Goal: Task Accomplishment & Management: Manage account settings

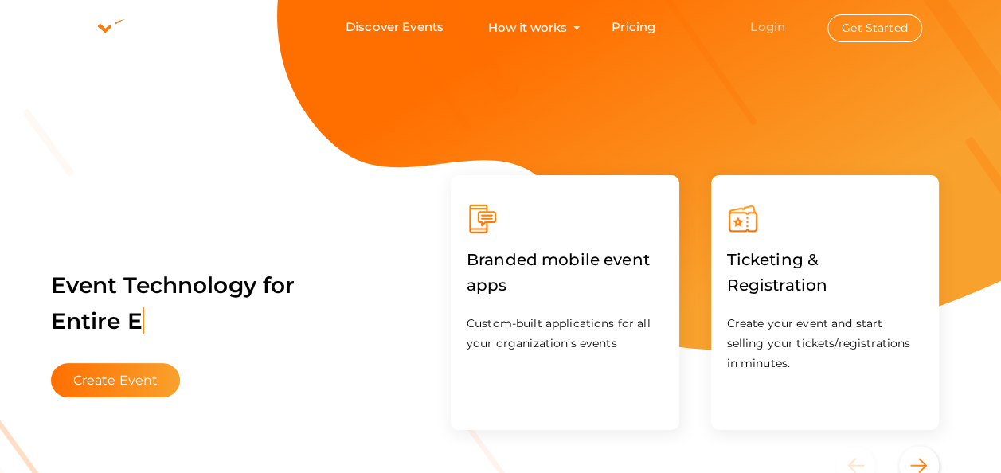
click at [768, 29] on link "Login" at bounding box center [767, 26] width 35 height 15
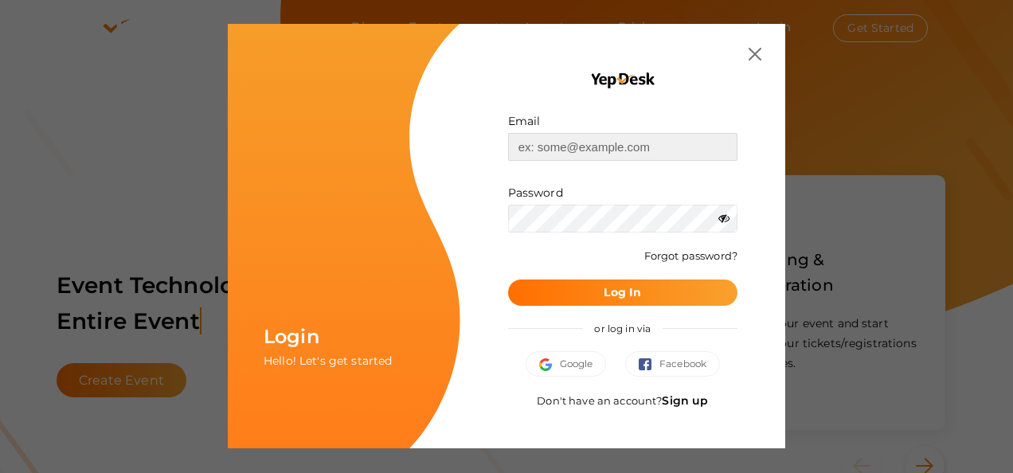
type input "[EMAIL_ADDRESS][DOMAIN_NAME]"
click at [641, 298] on button "Log In" at bounding box center [622, 292] width 229 height 26
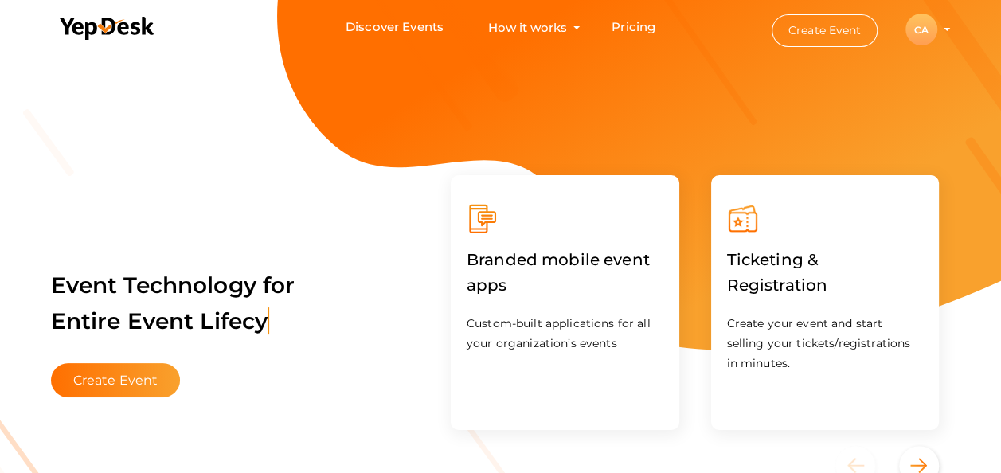
click at [925, 33] on div "CA" at bounding box center [921, 30] width 32 height 32
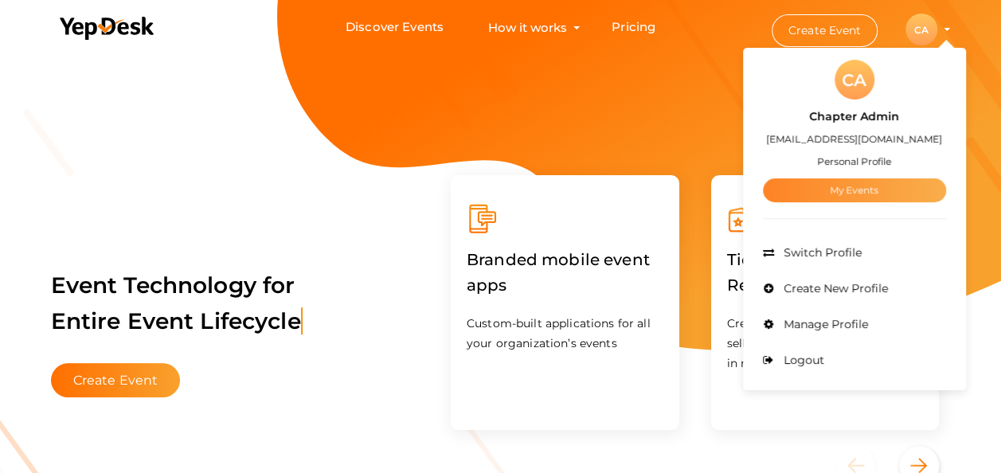
click at [857, 189] on link "My Events" at bounding box center [854, 190] width 183 height 24
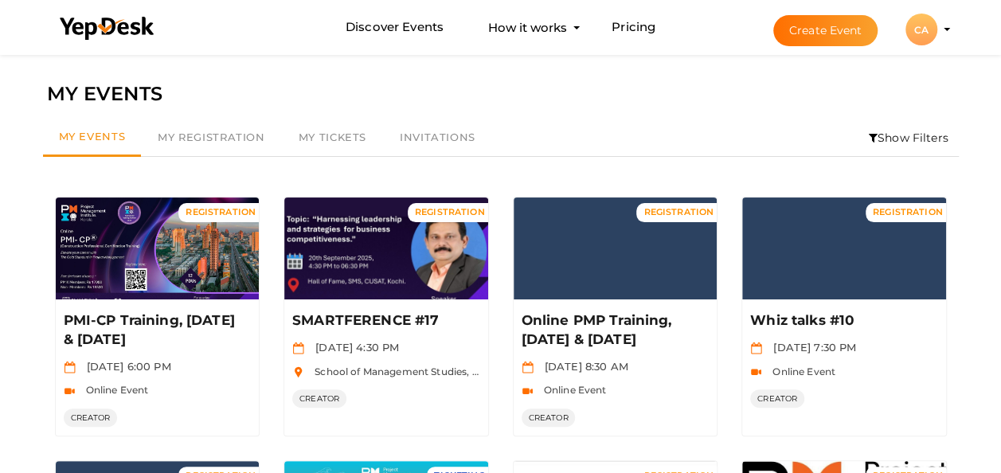
click at [905, 139] on li "Show Filters" at bounding box center [908, 137] width 100 height 37
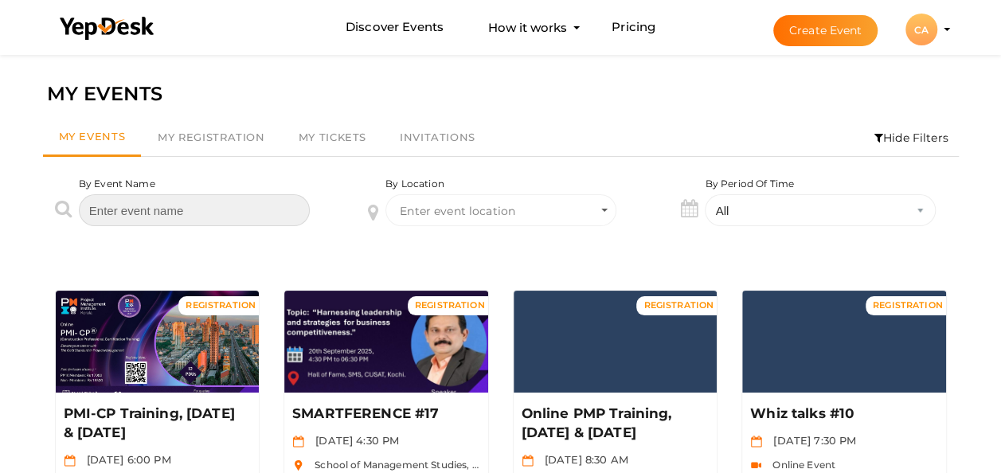
click at [254, 215] on input "text" at bounding box center [194, 210] width 231 height 32
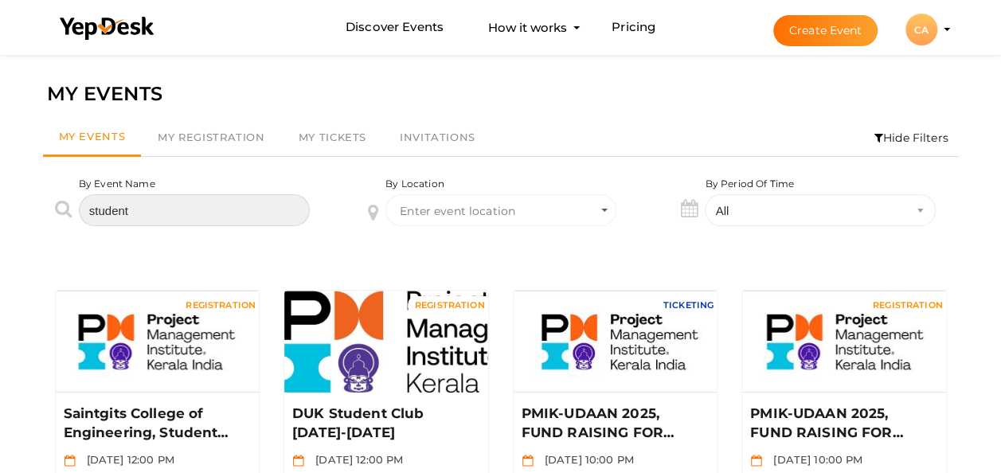
click at [187, 204] on input "student" at bounding box center [194, 210] width 231 height 32
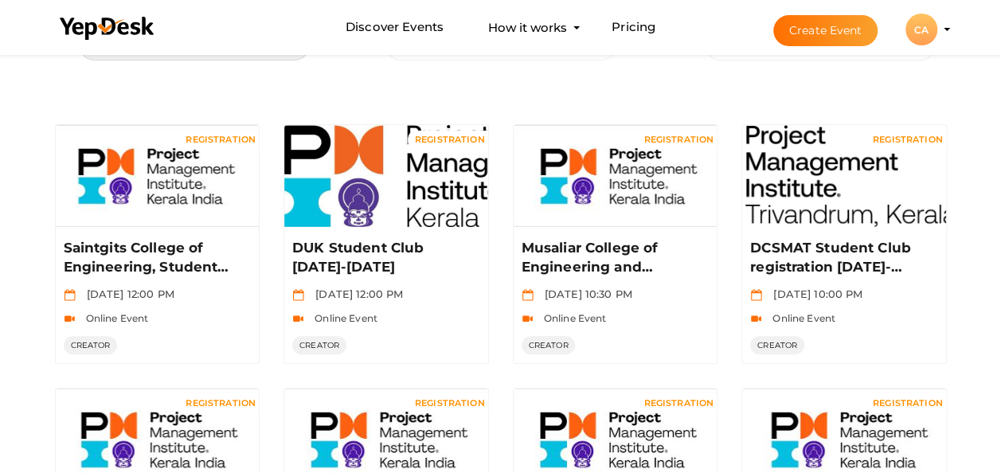
scroll to position [159, 0]
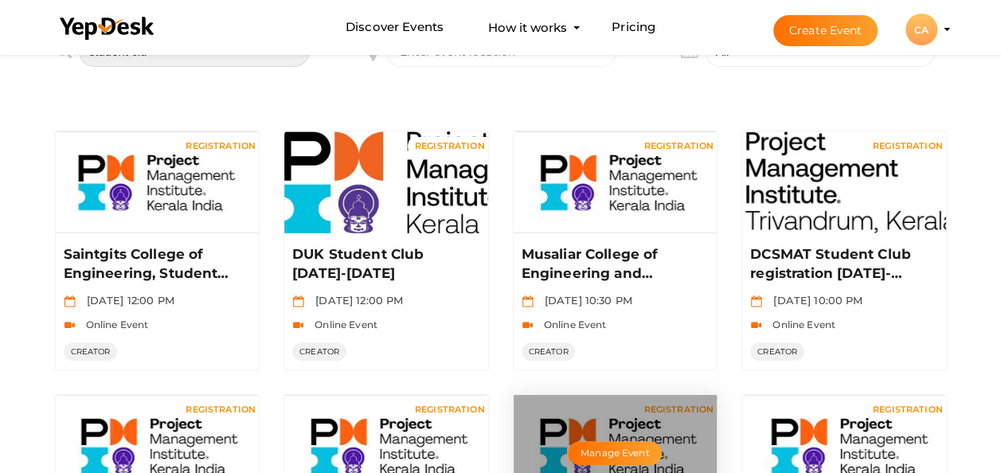
type input "student clu"
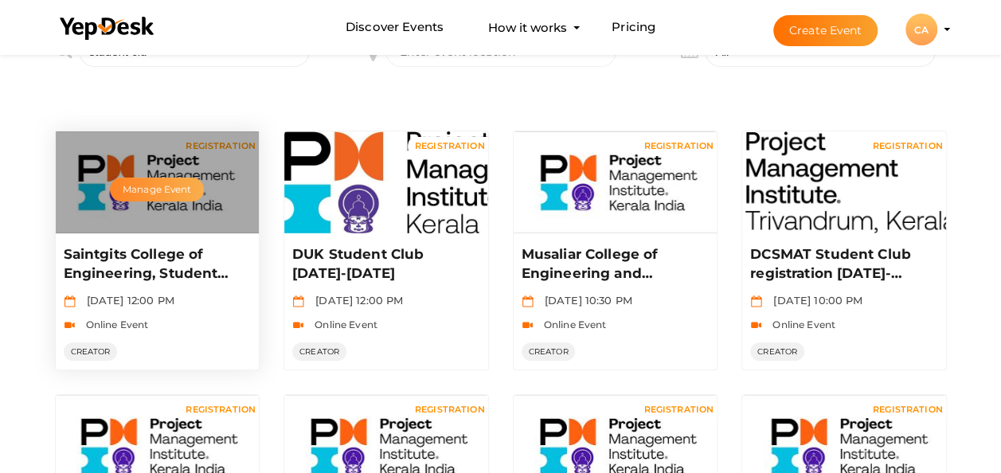
click at [132, 188] on button "Manage Event" at bounding box center [157, 190] width 94 height 24
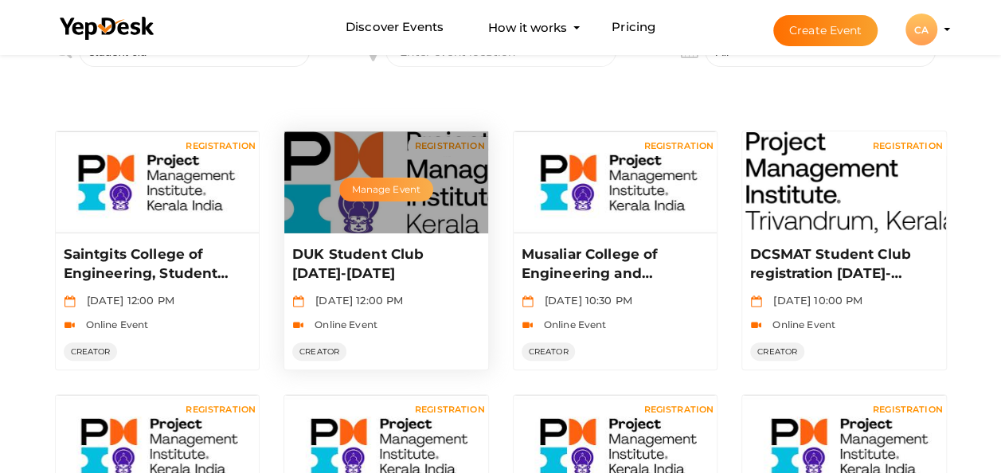
click at [376, 191] on button "Manage Event" at bounding box center [386, 190] width 94 height 24
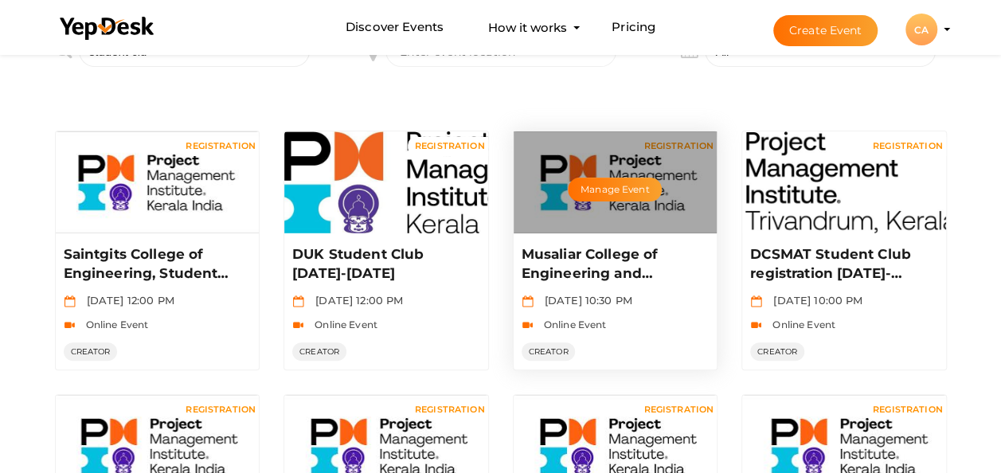
click at [620, 205] on div "Manage Event" at bounding box center [616, 182] width 204 height 102
click at [606, 178] on button "Manage Event" at bounding box center [615, 190] width 94 height 24
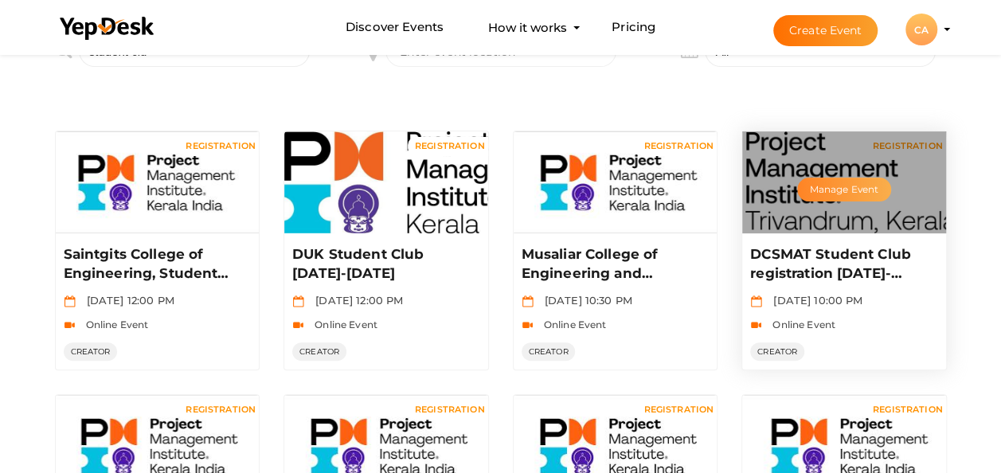
click at [838, 188] on button "Manage Event" at bounding box center [844, 190] width 94 height 24
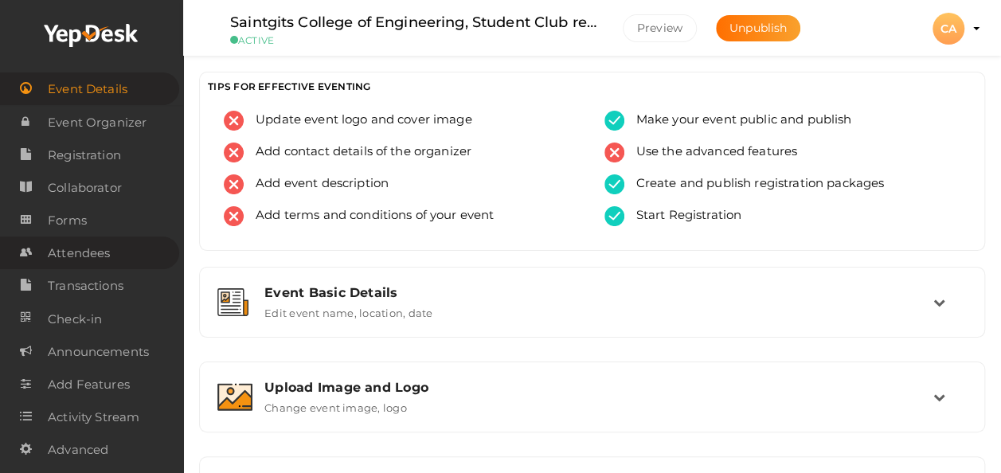
click at [75, 255] on span "Attendees" at bounding box center [79, 253] width 62 height 32
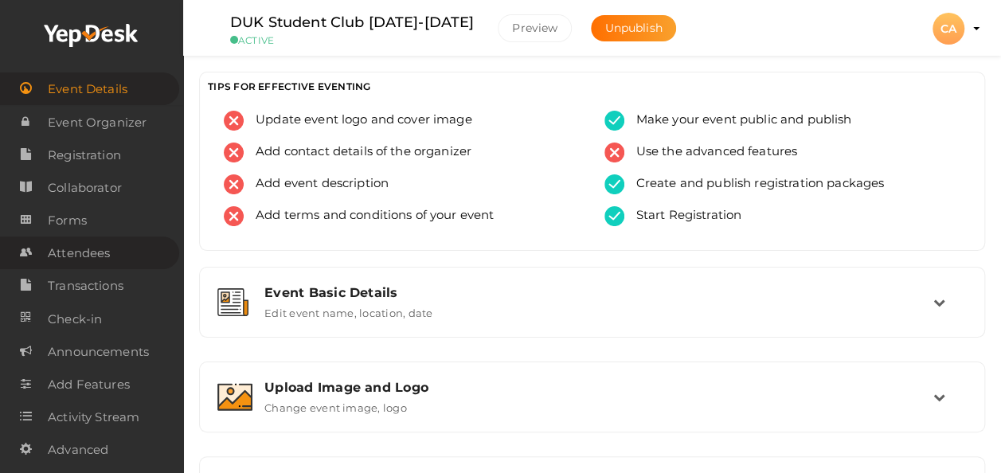
click at [73, 251] on span "Attendees" at bounding box center [79, 253] width 62 height 32
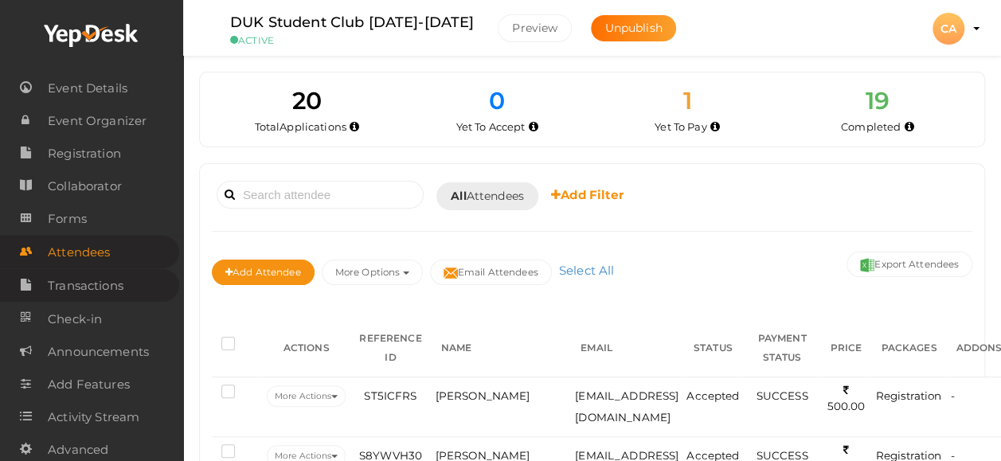
click at [96, 287] on span "Transactions" at bounding box center [86, 286] width 76 height 32
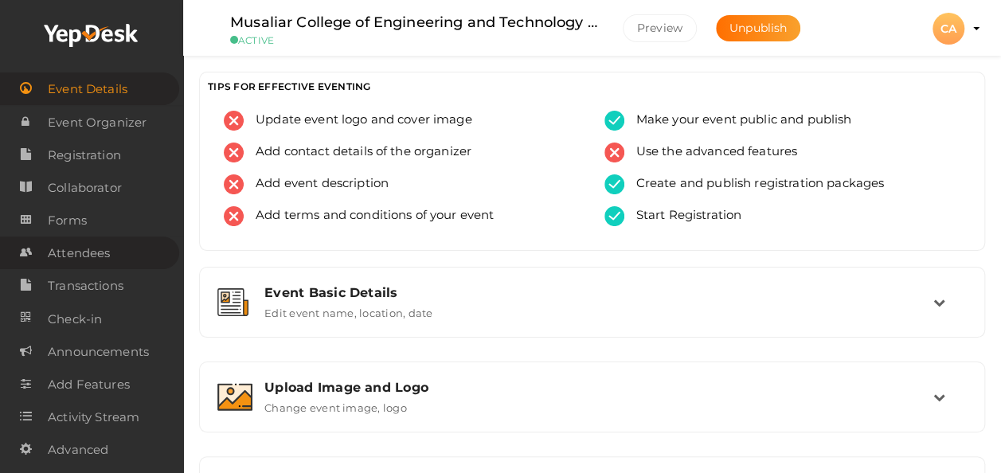
click at [88, 258] on span "Attendees" at bounding box center [79, 253] width 62 height 32
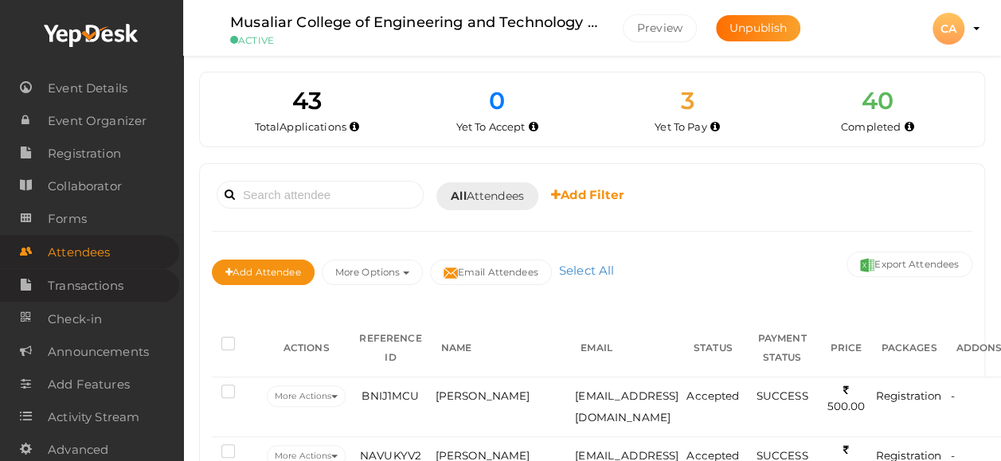
click at [81, 279] on span "Transactions" at bounding box center [86, 286] width 76 height 32
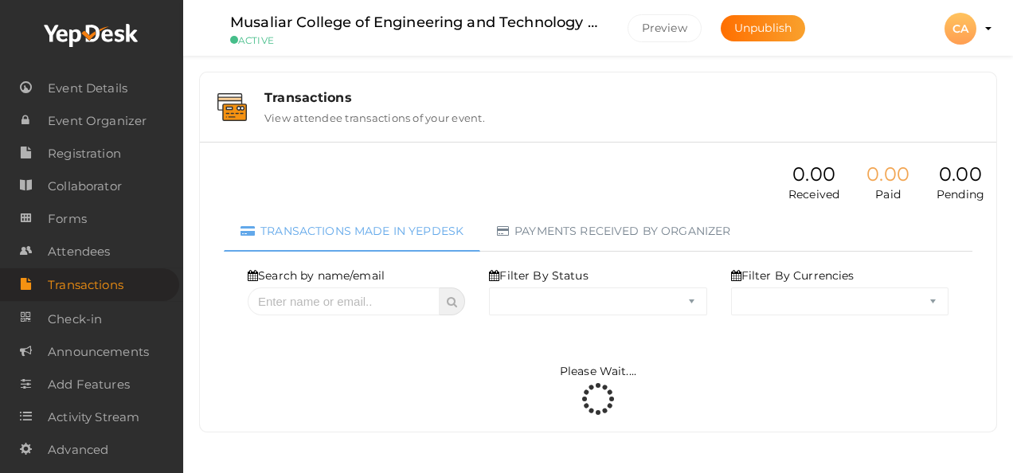
select select "ALL"
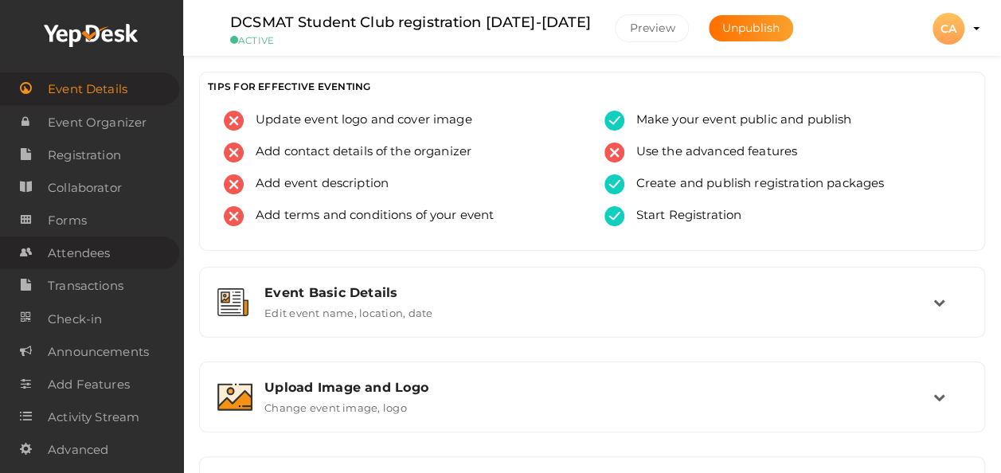
click at [72, 251] on span "Attendees" at bounding box center [79, 253] width 62 height 32
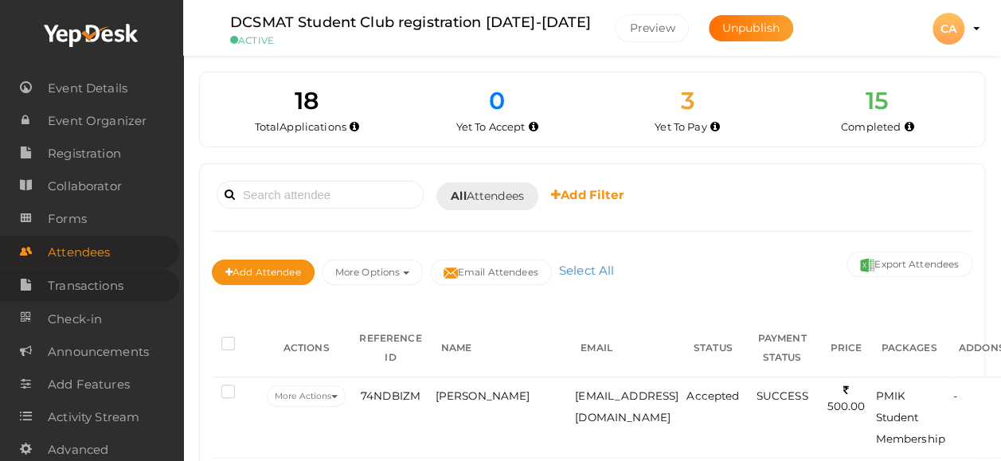
click at [76, 283] on span "Transactions" at bounding box center [86, 286] width 76 height 32
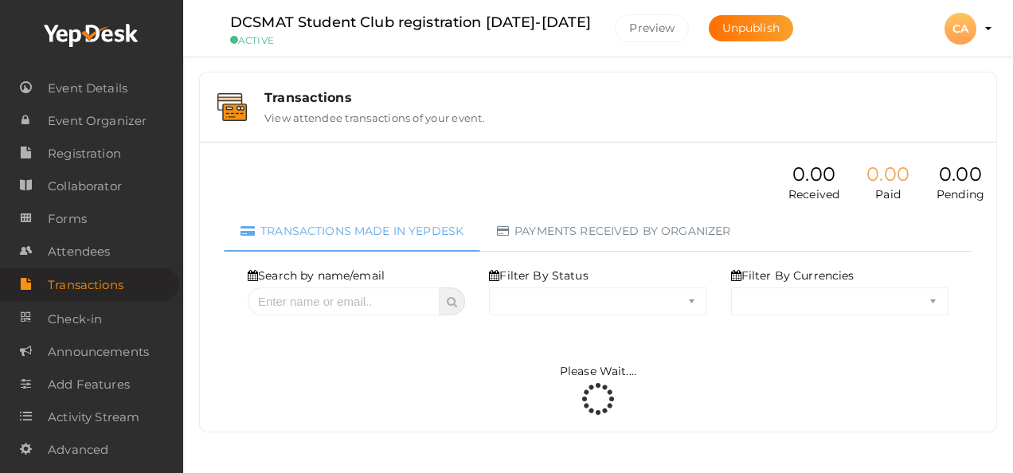
select select "ALL"
